Goal: Task Accomplishment & Management: Complete application form

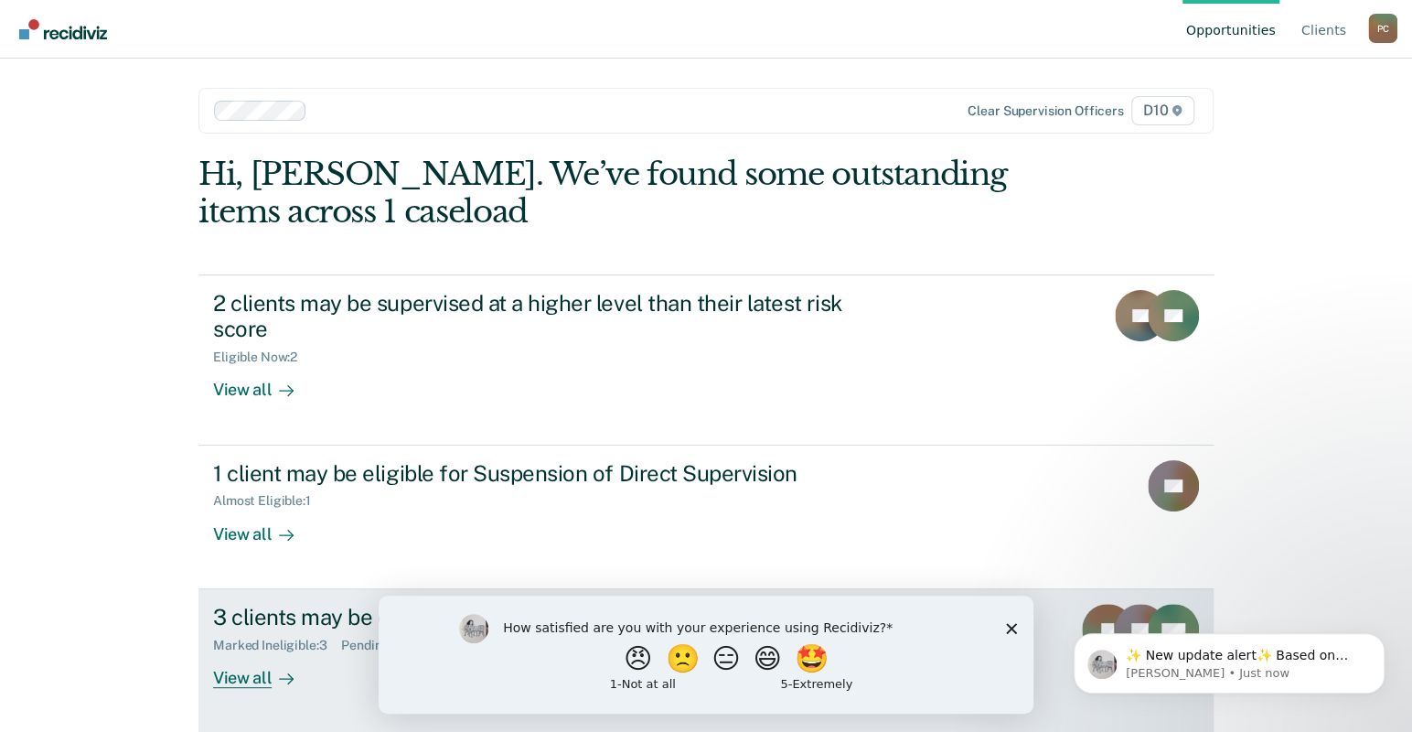
click at [384, 604] on div "3 clients may be eligible for Compliant Reporting" at bounding box center [534, 617] width 642 height 27
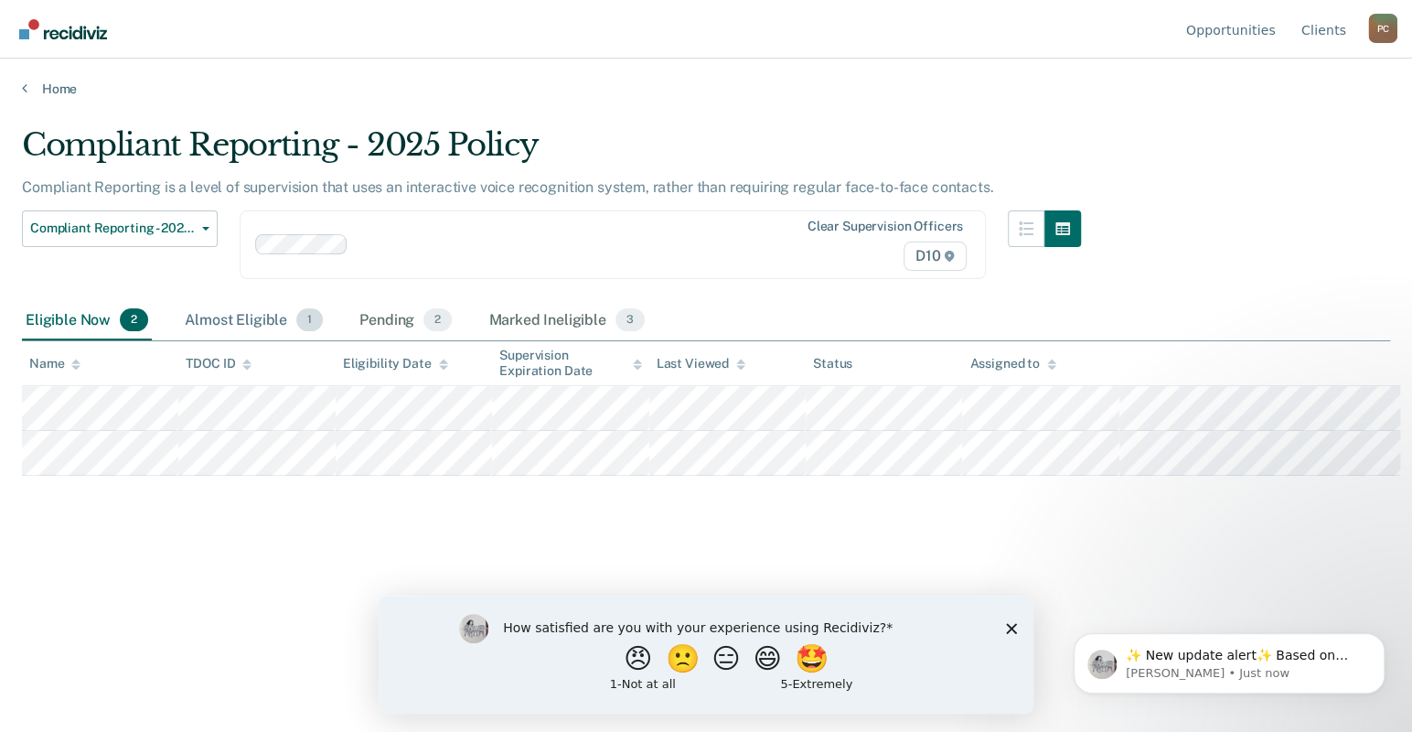
click at [198, 301] on div "Almost Eligible 1" at bounding box center [253, 321] width 145 height 40
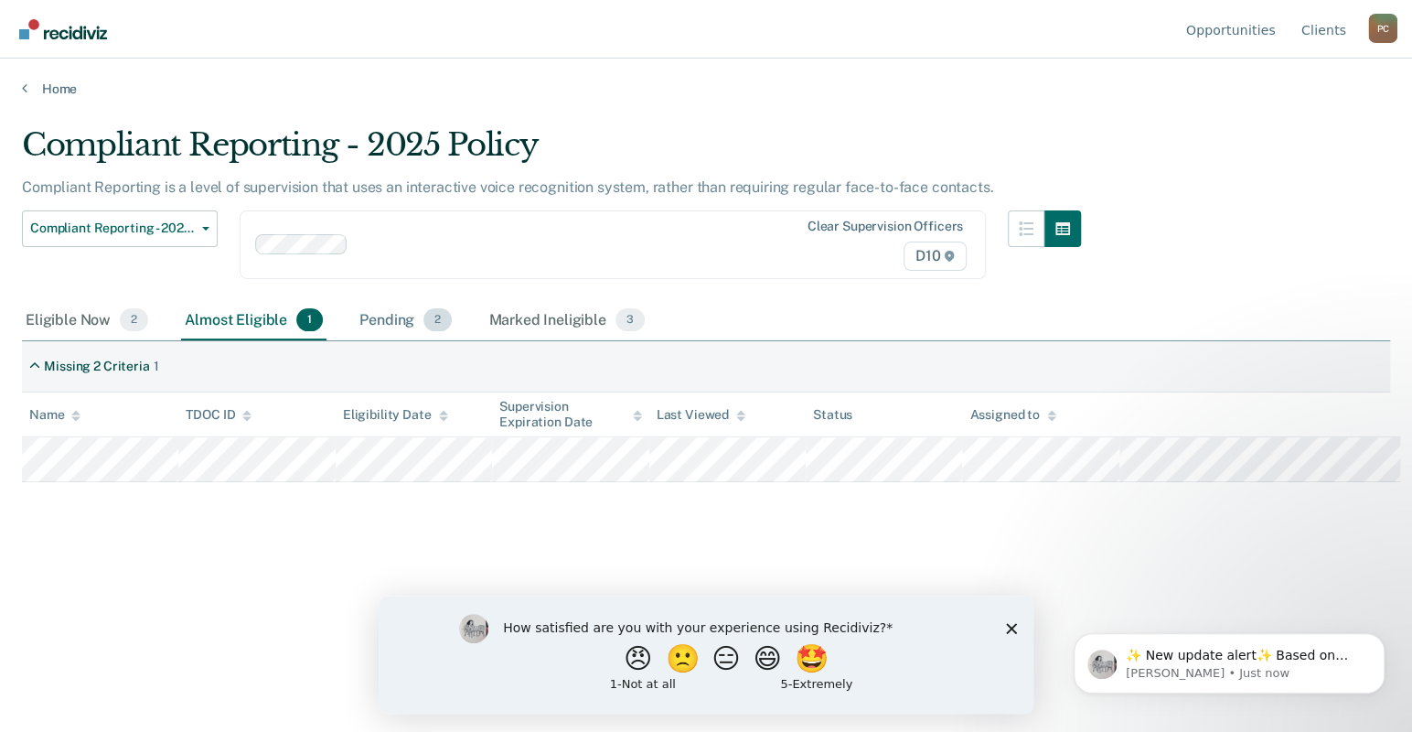
click at [356, 301] on div "Pending 2" at bounding box center [406, 321] width 100 height 40
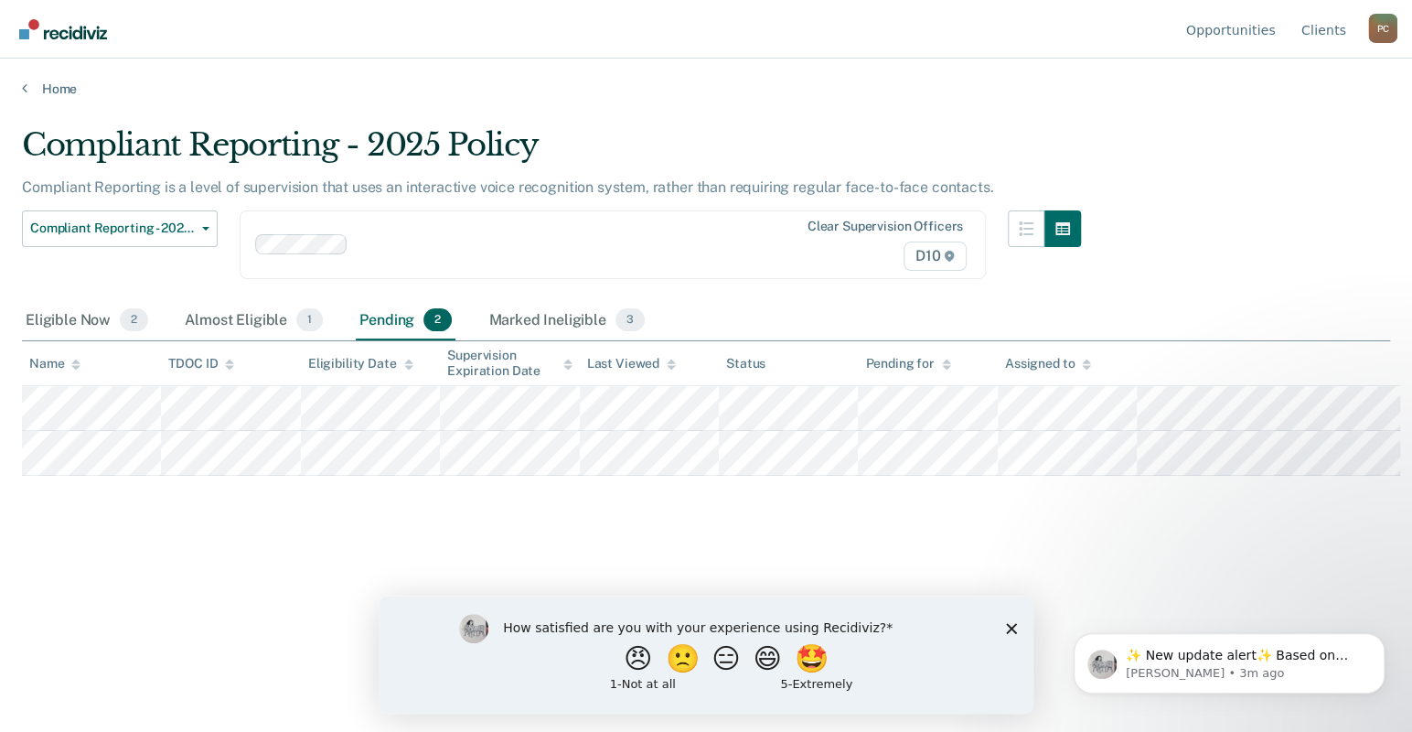
click at [1228, 192] on div "Compliant Reporting - 2025 Policy Compliant Reporting is a level of supervision…" at bounding box center [706, 360] width 1368 height 468
click at [1225, 150] on div "Compliant Reporting - 2025 Policy Compliant Reporting is a level of supervision…" at bounding box center [706, 360] width 1368 height 468
click at [181, 301] on div "Almost Eligible 1" at bounding box center [253, 321] width 145 height 40
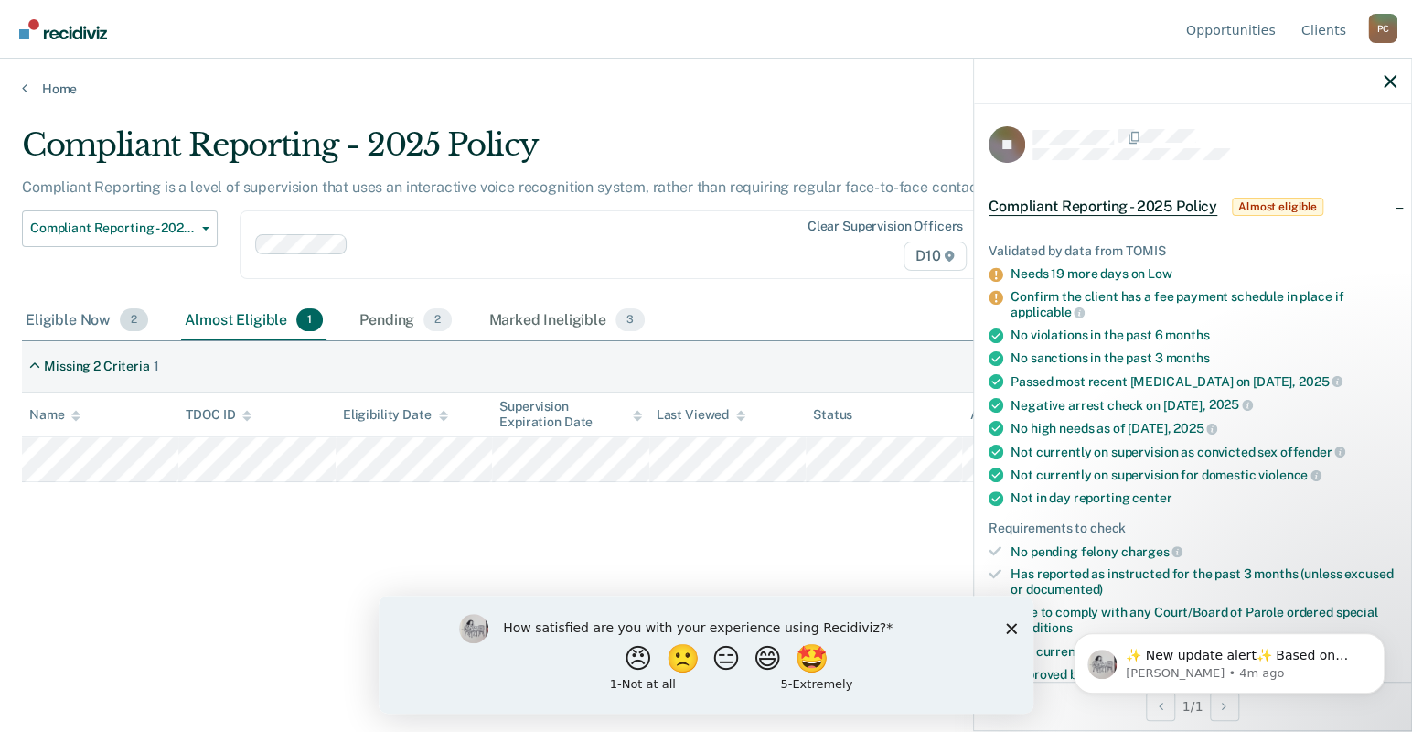
click at [50, 301] on div "Eligible Now 2" at bounding box center [87, 321] width 130 height 40
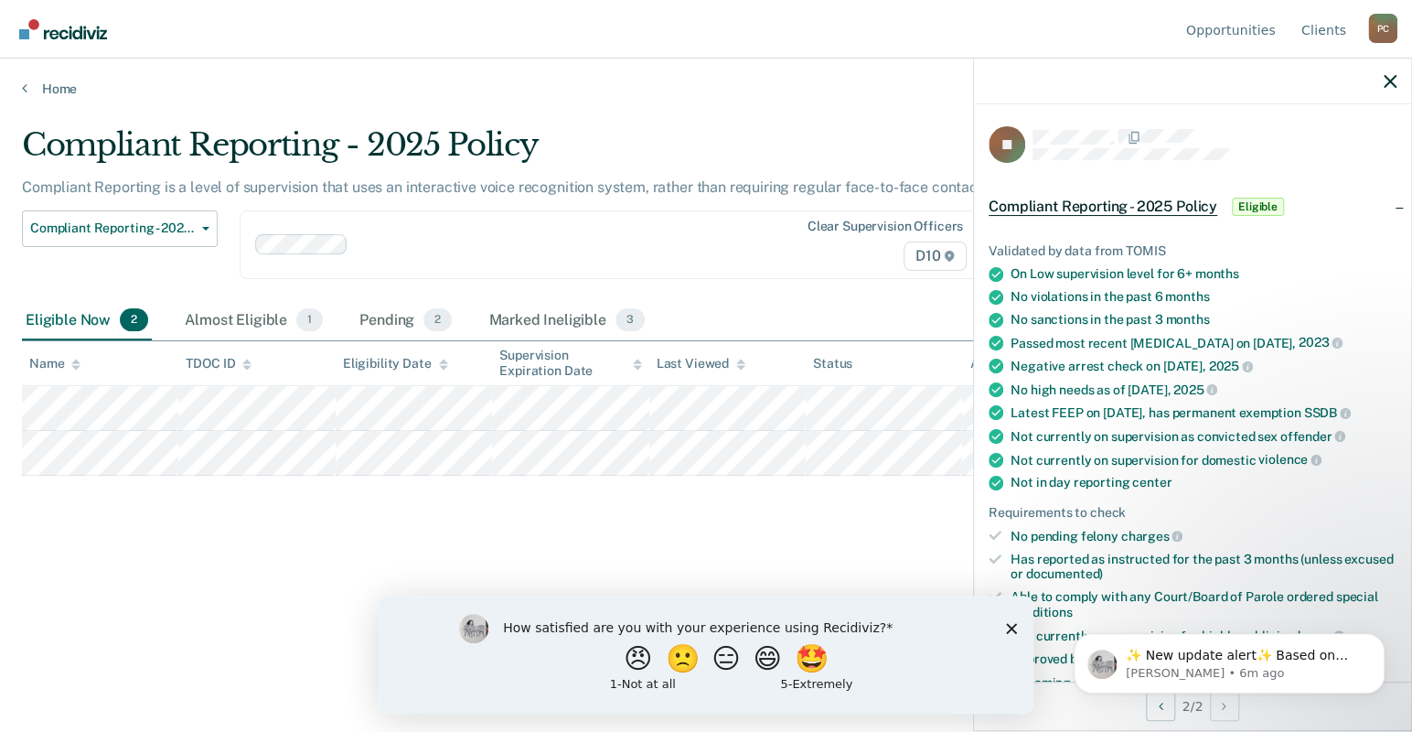
click at [1259, 705] on button "Update status" at bounding box center [1194, 723] width 129 height 37
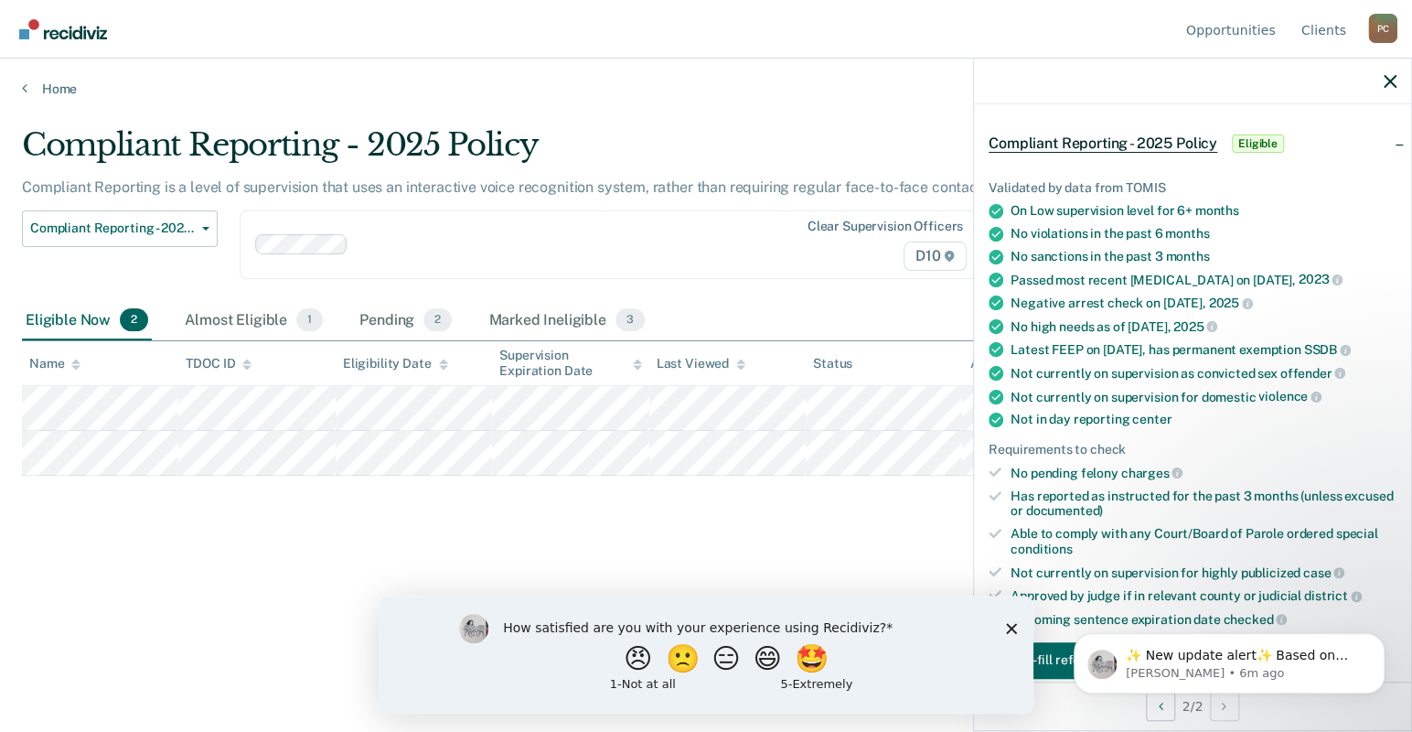
scroll to position [332, 0]
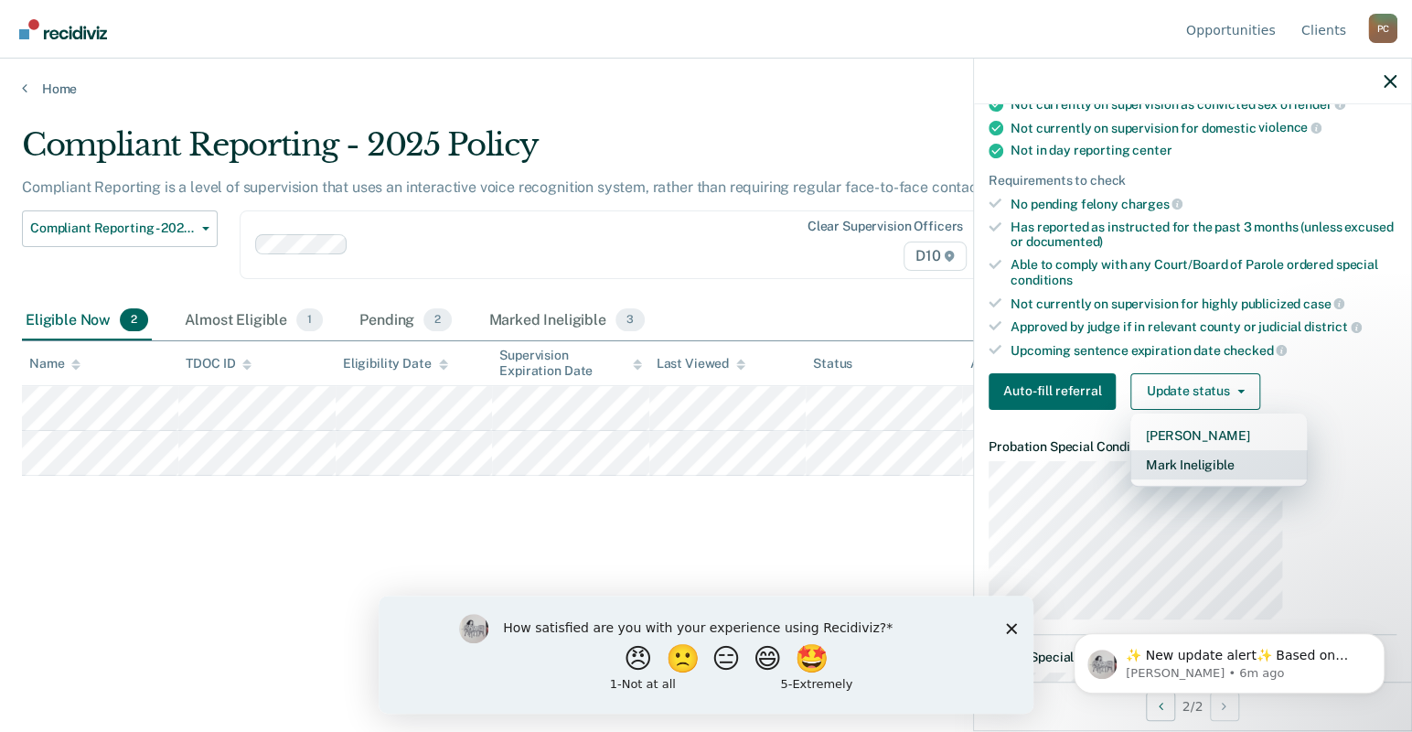
click at [1242, 450] on button "Mark Ineligible" at bounding box center [1218, 464] width 176 height 29
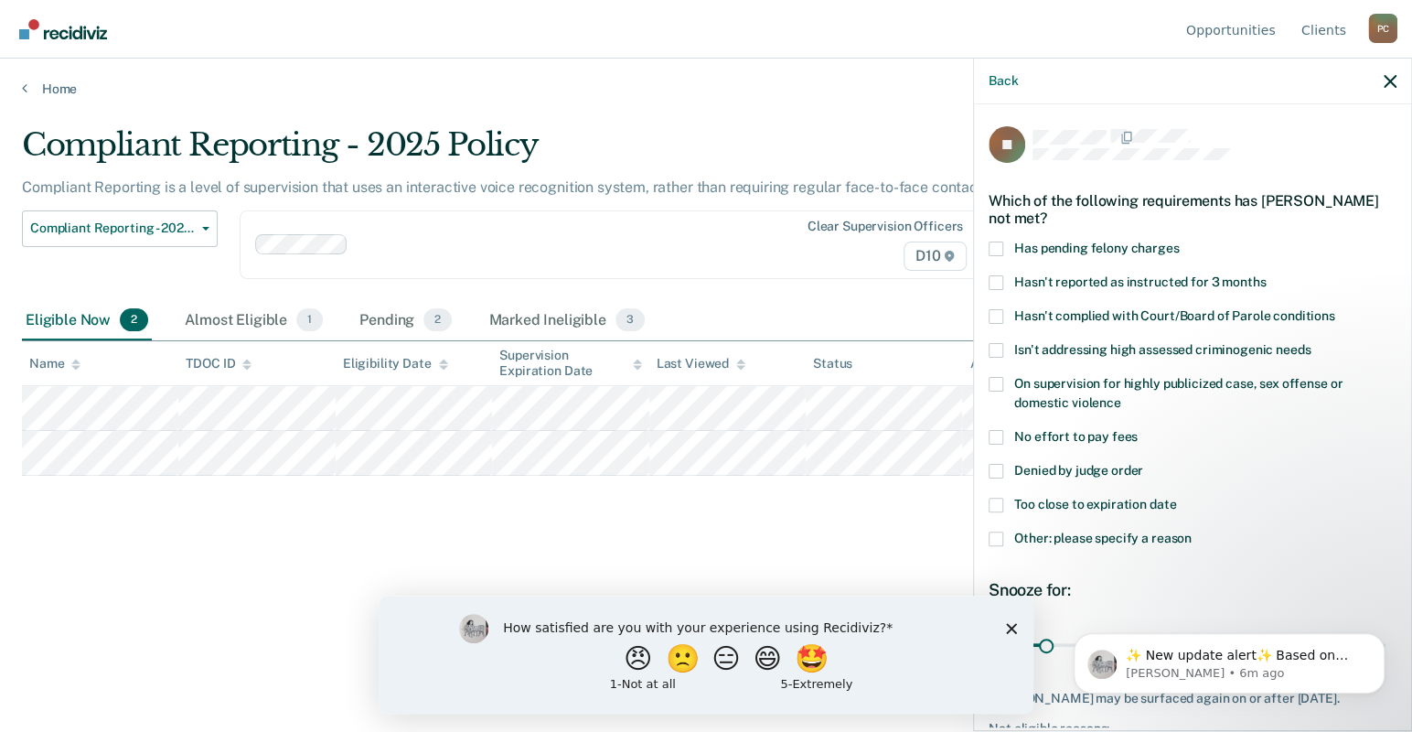
click at [1003, 377] on span at bounding box center [996, 384] width 15 height 15
click at [1121, 396] on input "On supervision for highly publicized case, sex offense or domestic violence" at bounding box center [1121, 396] width 0 height 0
drag, startPoint x: 1139, startPoint y: 530, endPoint x: 1460, endPoint y: 531, distance: 320.1
type input "276"
click at [1385, 629] on input "range" at bounding box center [1193, 645] width 386 height 32
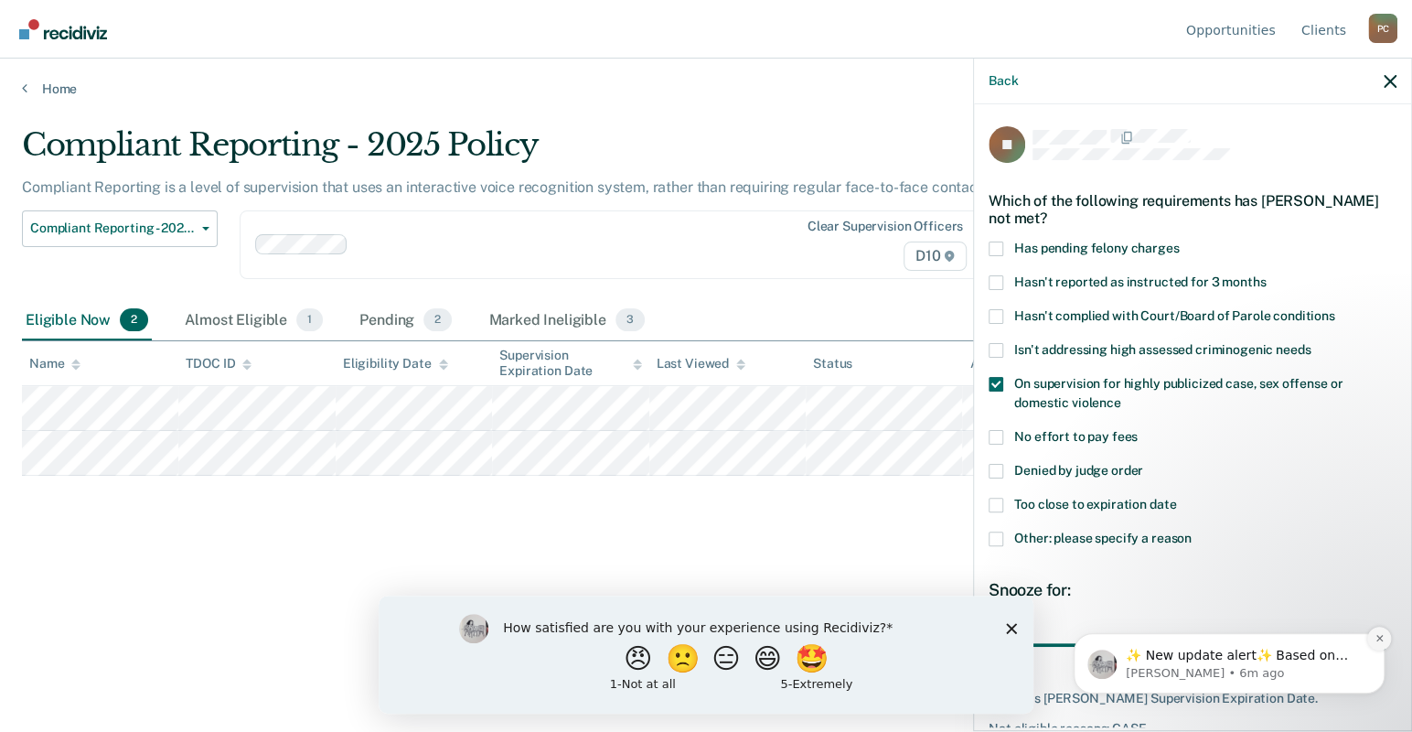
click at [1373, 639] on button "Dismiss notification" at bounding box center [1379, 638] width 24 height 24
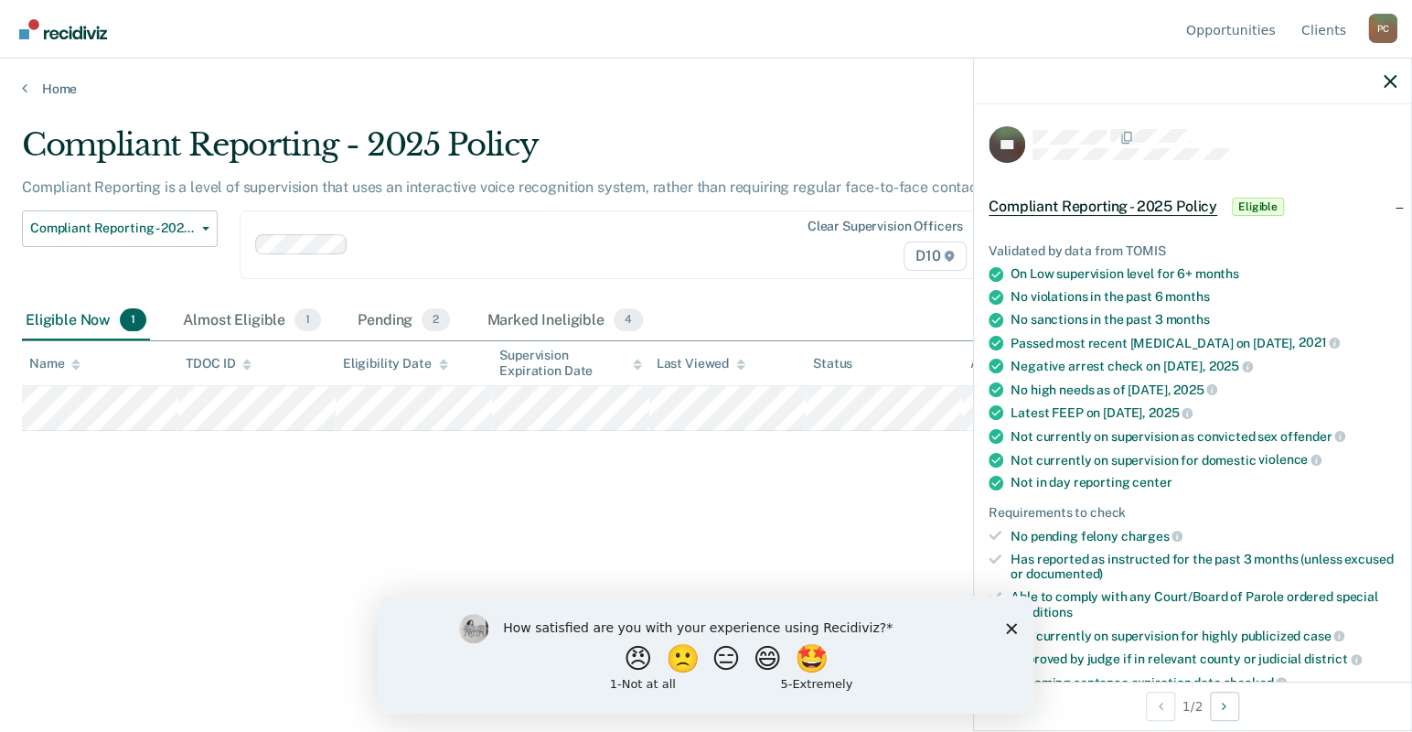
click at [1116, 705] on button "Auto-fill referral" at bounding box center [1052, 723] width 127 height 37
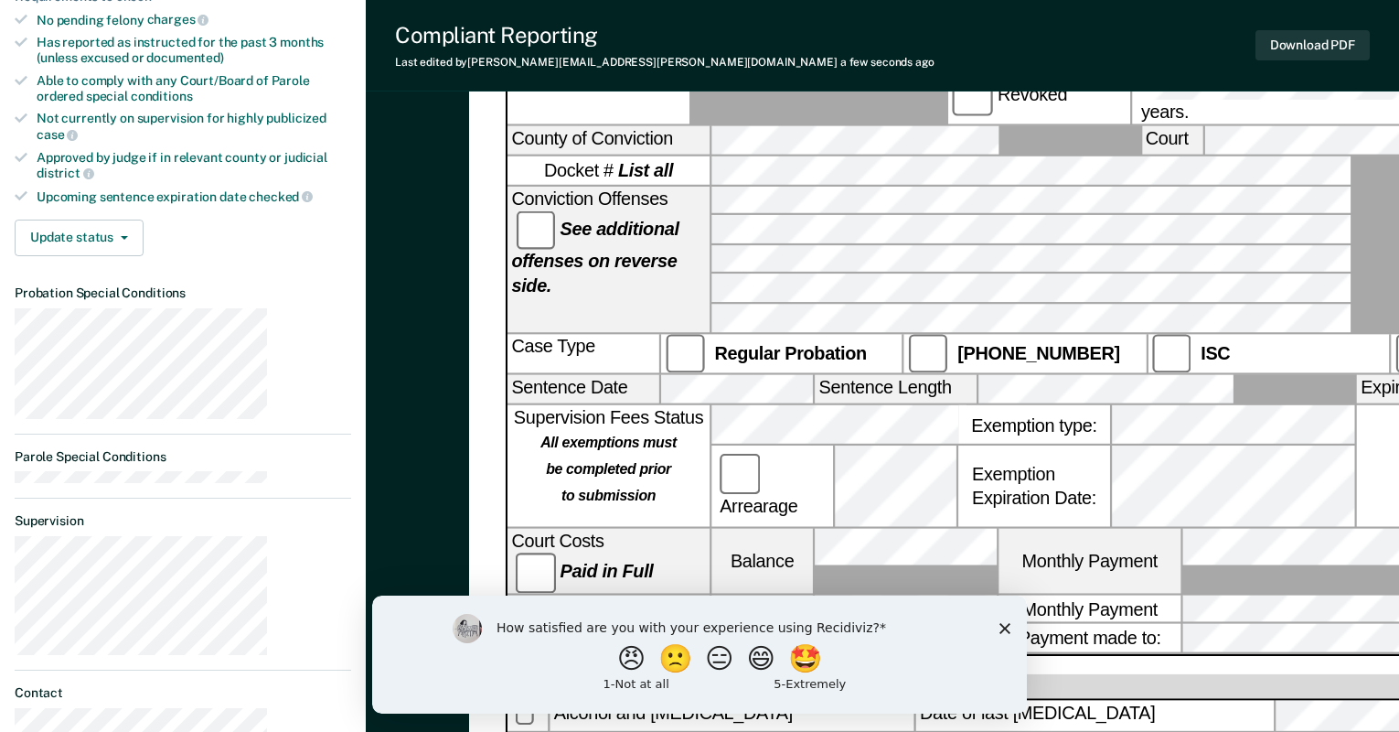
scroll to position [582, 0]
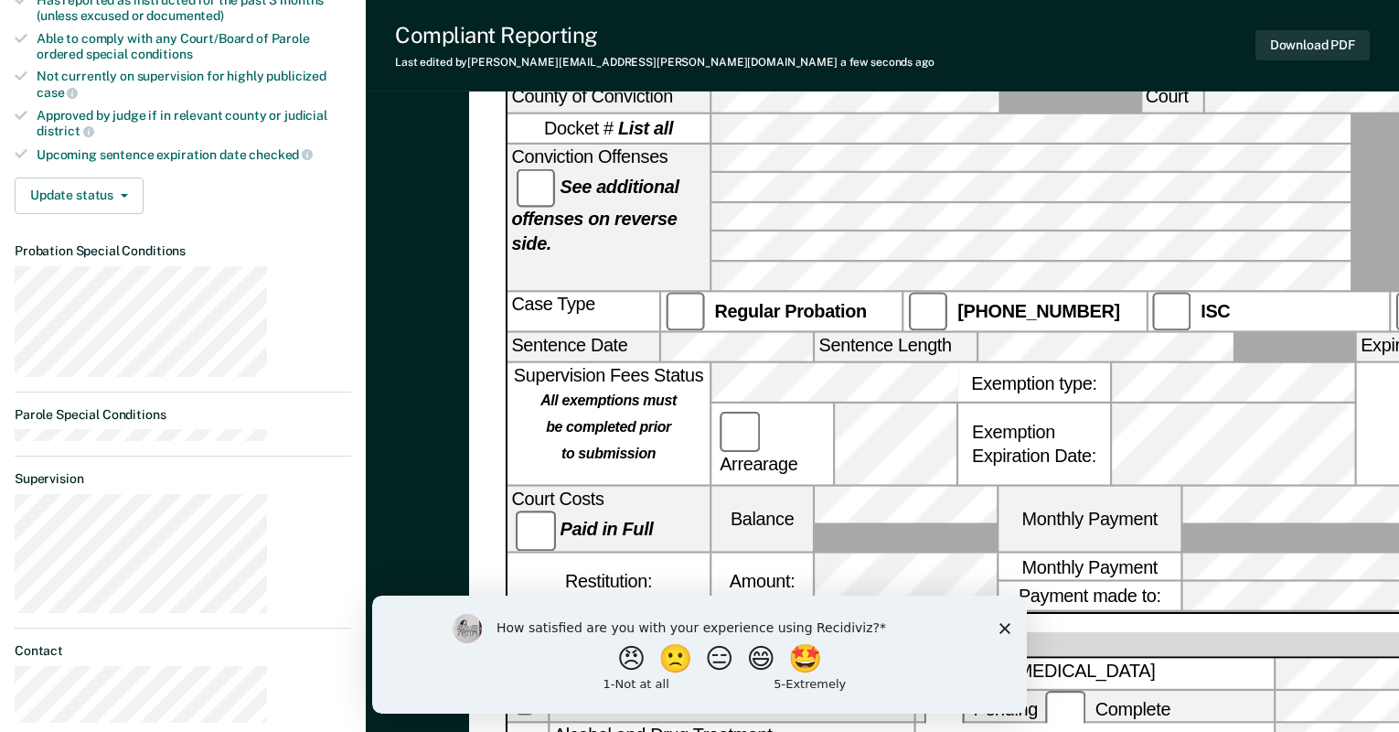
click at [1022, 487] on label "Monthly Payment" at bounding box center [1090, 519] width 182 height 64
click at [1000, 487] on label "Monthly Payment" at bounding box center [1090, 519] width 182 height 64
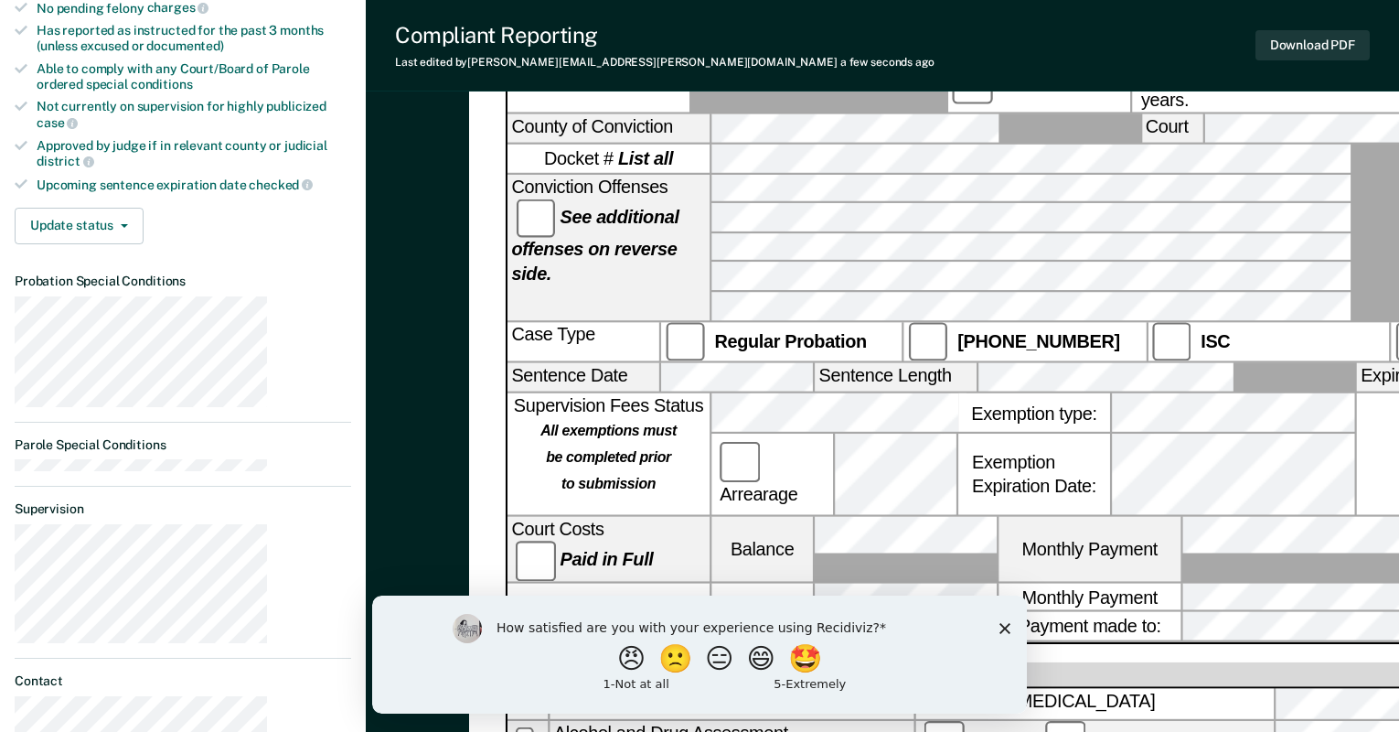
scroll to position [607, 0]
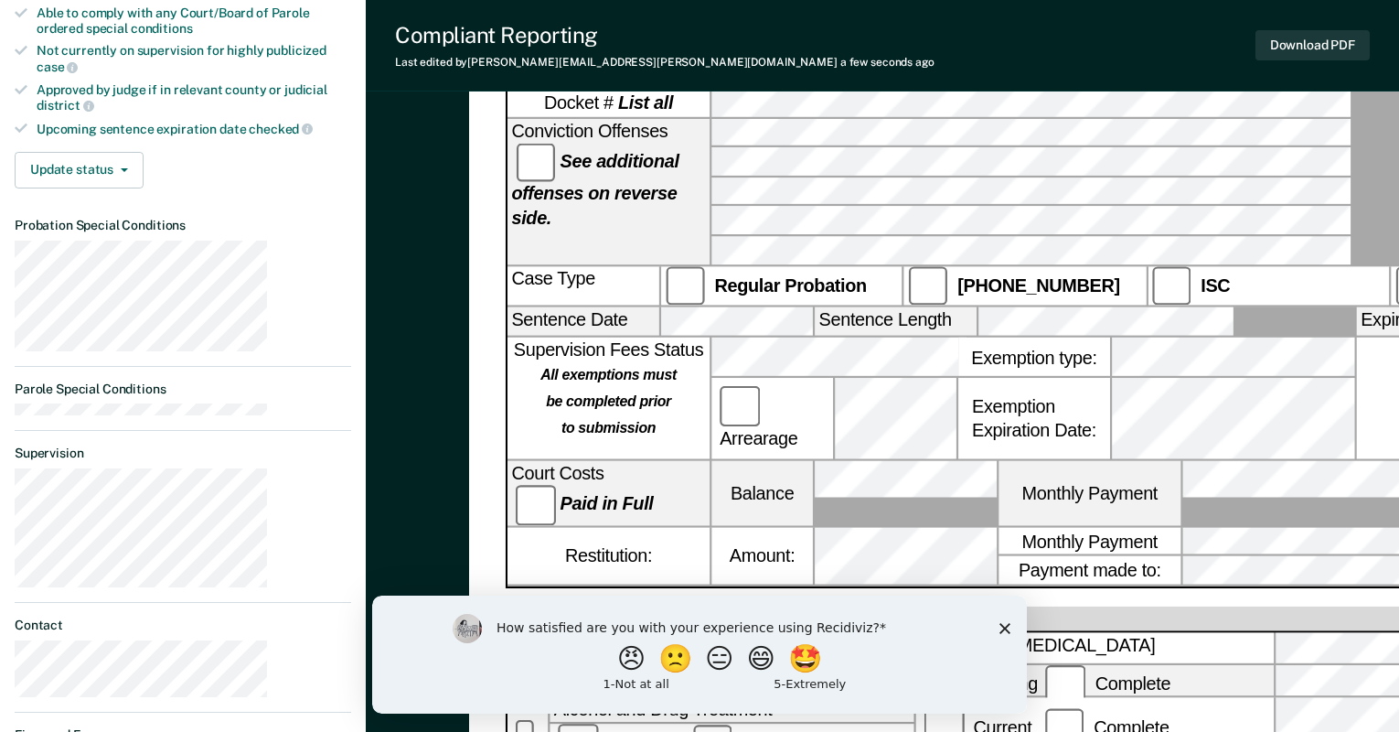
click at [1007, 631] on icon "Close survey" at bounding box center [1005, 627] width 11 height 11
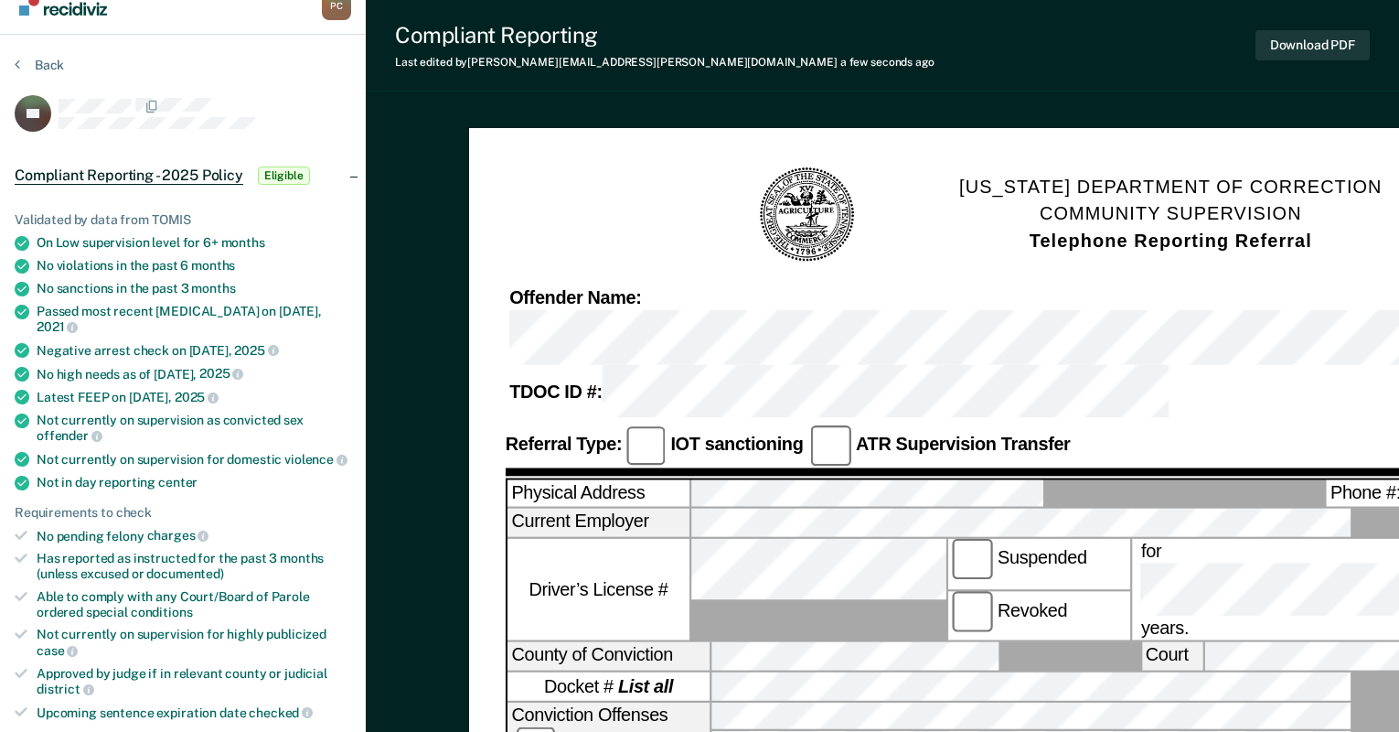
scroll to position [0, 0]
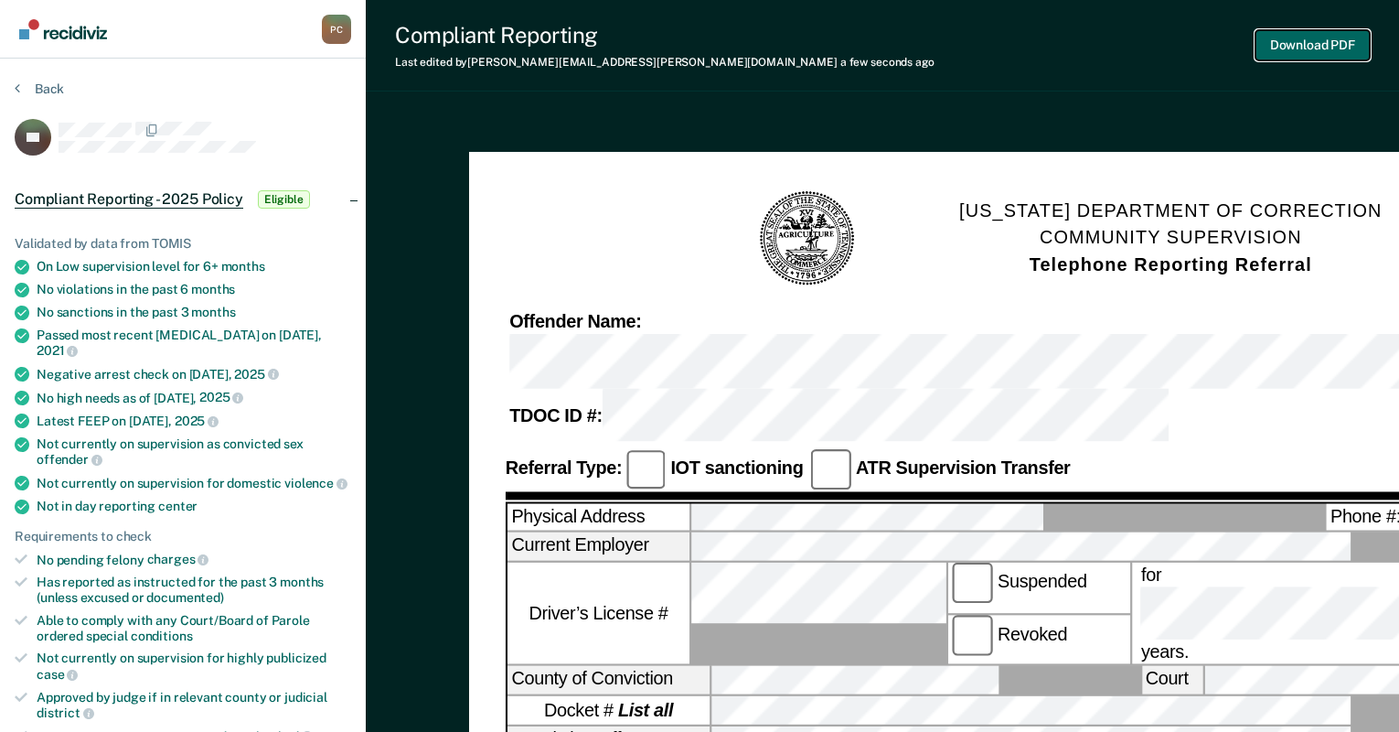
click at [1321, 30] on button "Download PDF" at bounding box center [1313, 45] width 114 height 30
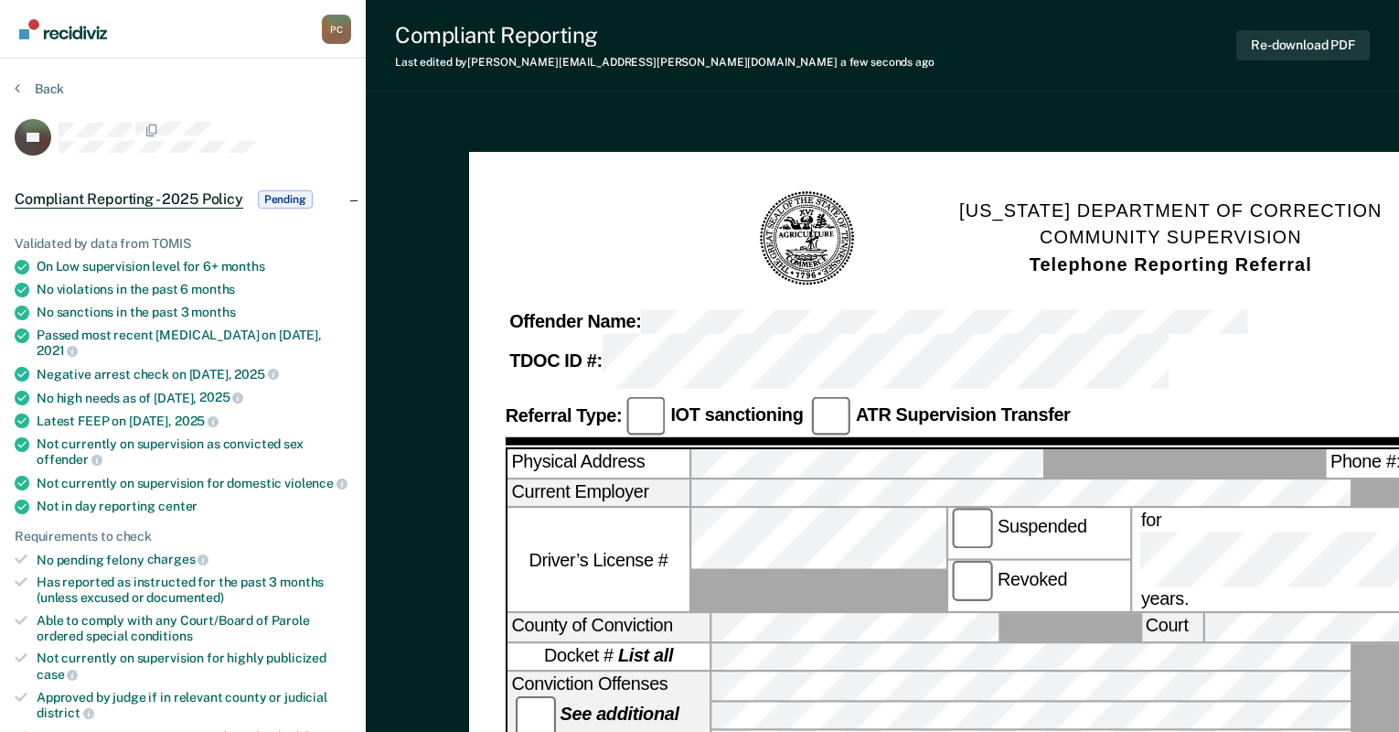
click at [16, 80] on button "Back" at bounding box center [39, 88] width 49 height 16
